Goal: Communication & Community: Answer question/provide support

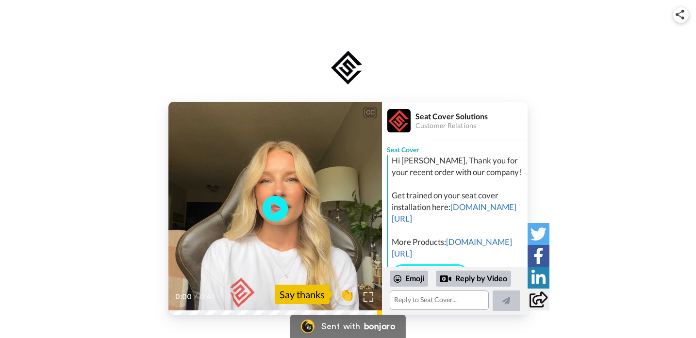
click at [276, 208] on icon "Play/Pause" at bounding box center [276, 208] width 26 height 46
drag, startPoint x: 180, startPoint y: 309, endPoint x: 165, endPoint y: 310, distance: 14.6
click at [165, 310] on div "CC Play/Pause And if those interest you, you can just click the link below. 0:2…" at bounding box center [348, 209] width 696 height 214
click at [181, 286] on div "Hi, this is [PERSON_NAME] from Seat Cover Solutions." at bounding box center [275, 285] width 214 height 12
click at [185, 293] on span "0:02" at bounding box center [183, 297] width 18 height 12
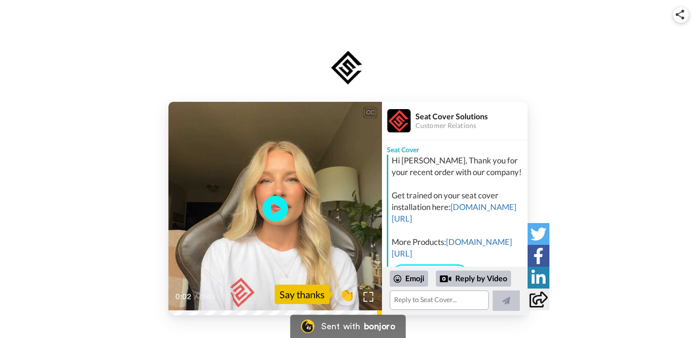
click at [276, 201] on icon at bounding box center [276, 209] width 26 height 26
click at [180, 289] on span "is a necessity for protecting and keepiving your seats clean." at bounding box center [275, 278] width 192 height 21
click at [272, 218] on icon at bounding box center [276, 209] width 26 height 26
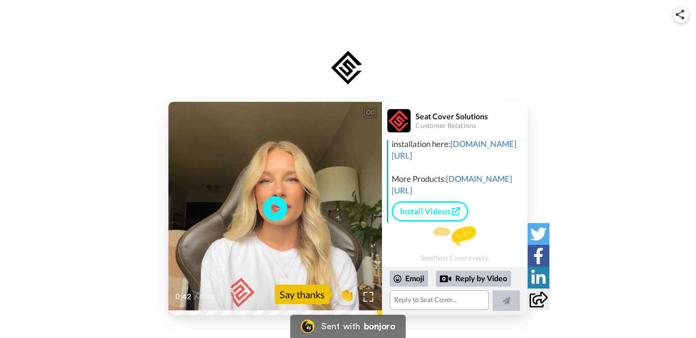
scroll to position [69, 0]
click at [421, 310] on textarea at bounding box center [439, 300] width 99 height 19
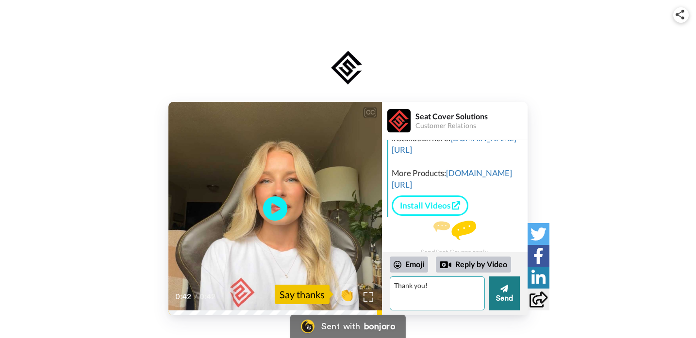
type textarea "Thank you!"
click at [505, 293] on icon at bounding box center [504, 289] width 8 height 10
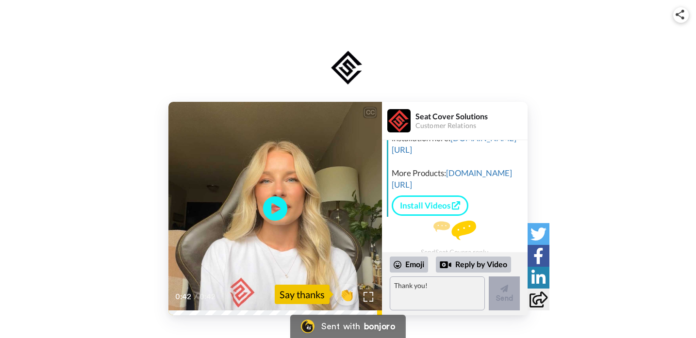
scroll to position [119, 0]
